Goal: Transaction & Acquisition: Purchase product/service

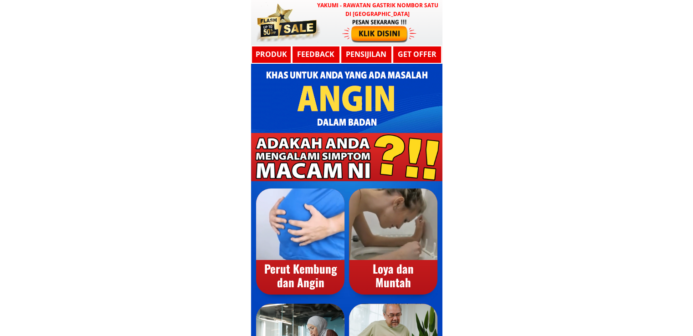
click at [368, 28] on div at bounding box center [379, 30] width 75 height 25
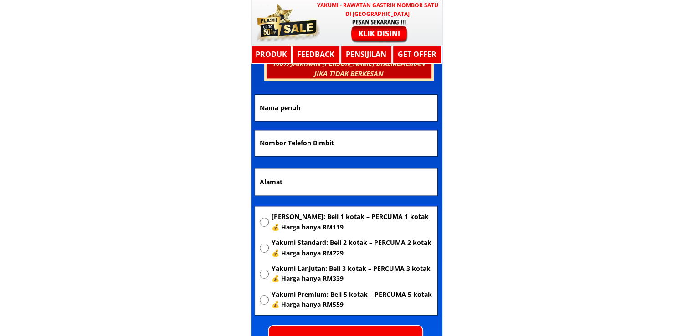
scroll to position [4879, 0]
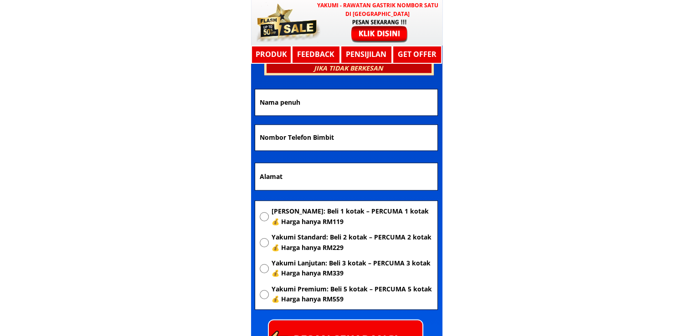
drag, startPoint x: 373, startPoint y: 93, endPoint x: 177, endPoint y: 99, distance: 196.0
paste input "[PERSON_NAME]""
type input "[PERSON_NAME]"
click at [320, 185] on input "text" at bounding box center [346, 176] width 178 height 27
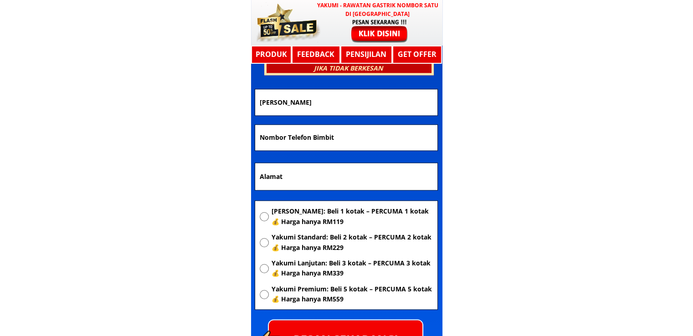
paste input "Kg murni D NABAWAN [GEOGRAPHIC_DATA] poskod 89957"
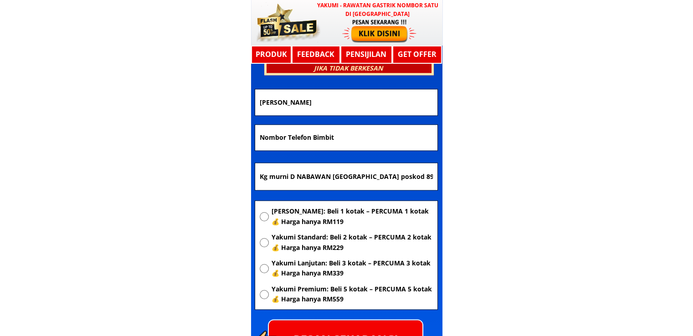
type input "Kg murni D NABAWAN [GEOGRAPHIC_DATA] poskod 89957"
click at [363, 125] on input "tel" at bounding box center [346, 138] width 178 height 26
drag, startPoint x: 366, startPoint y: 136, endPoint x: 172, endPoint y: 140, distance: 194.2
paste input "0163493229"
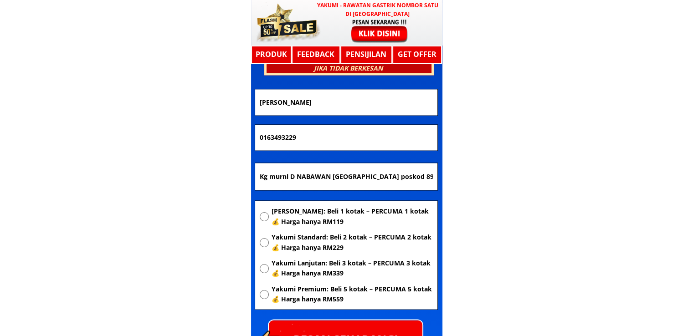
type input "0163493229"
click at [317, 208] on span "[PERSON_NAME]: Beli 1 kotak – PERCUMA 1 kotak 💰 Harga hanya RM119" at bounding box center [351, 216] width 161 height 21
radio input "true"
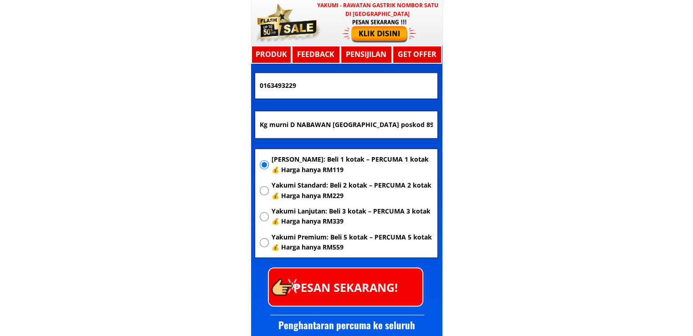
scroll to position [4971, 0]
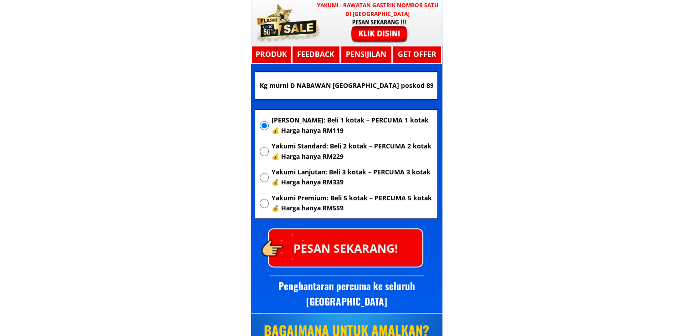
click at [375, 245] on p "PESAN SEKARANG!" at bounding box center [346, 247] width 154 height 37
